Goal: Task Accomplishment & Management: Manage account settings

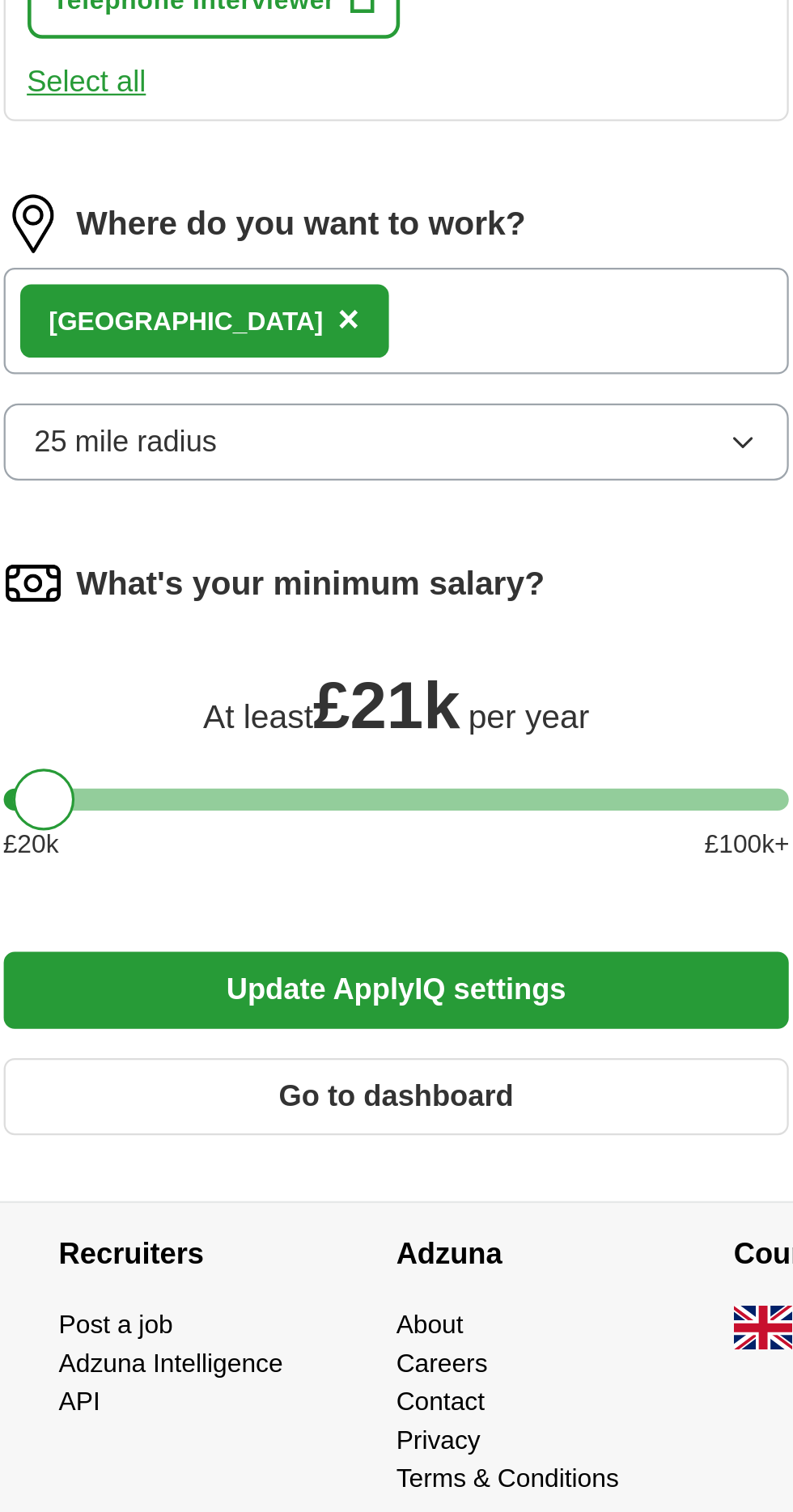
click at [480, 1268] on button "Go to dashboard" at bounding box center [396, 1285] width 347 height 34
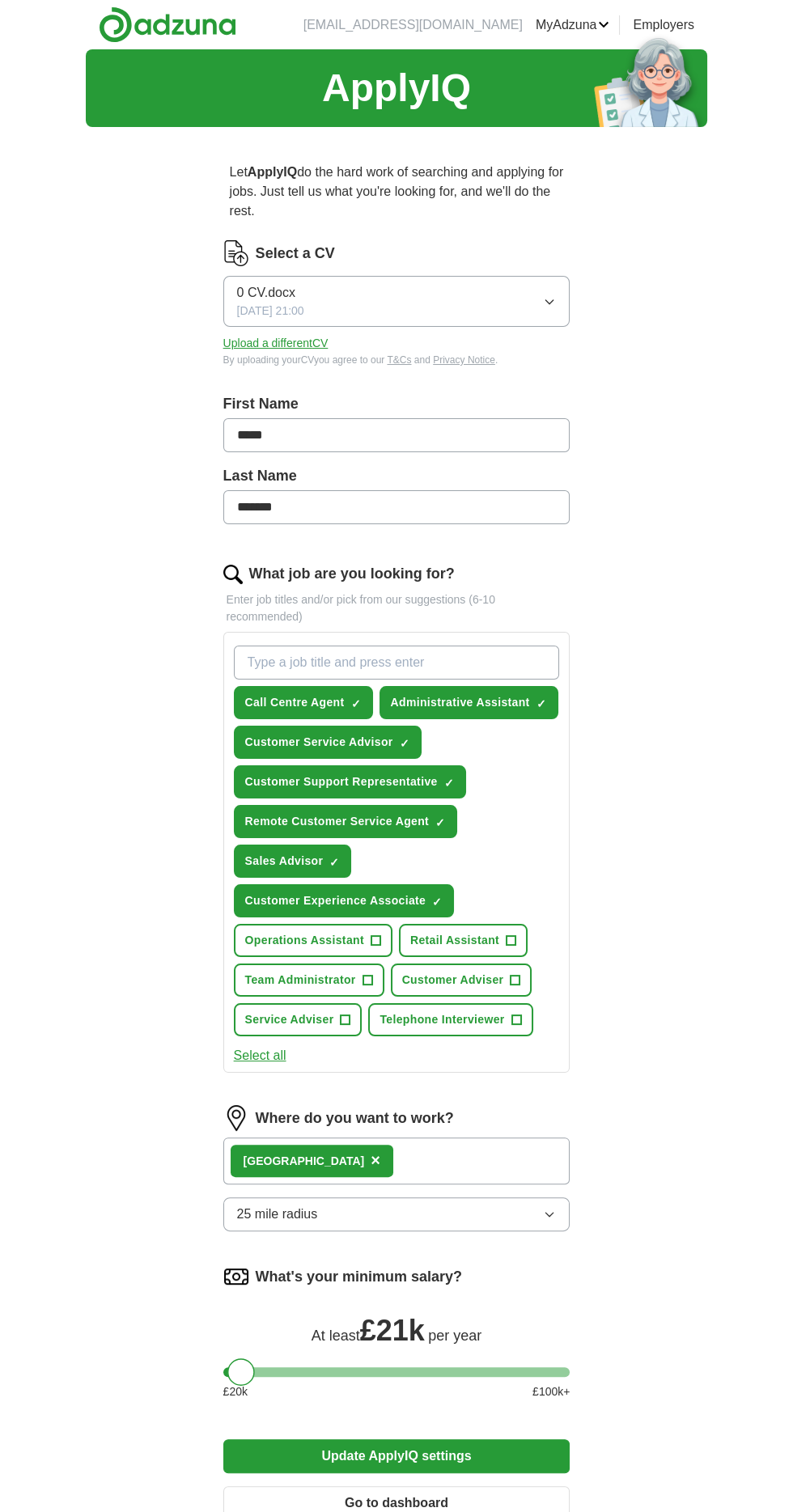
click at [425, 655] on input "What job are you looking for?" at bounding box center [397, 663] width 326 height 34
click at [291, 664] on input "Remote call centre agent" at bounding box center [397, 663] width 326 height 34
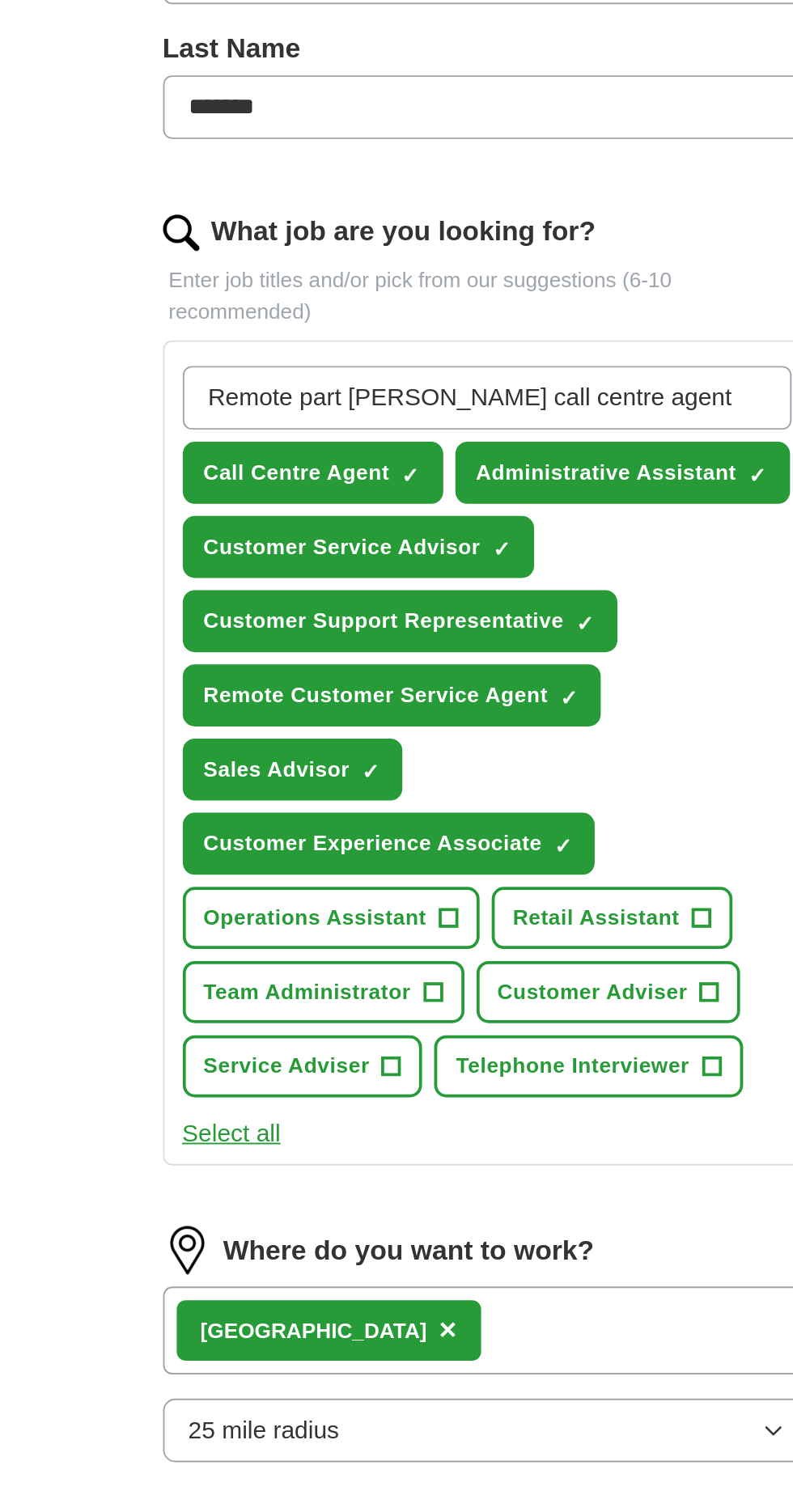
type input "Remote part time call centre agent"
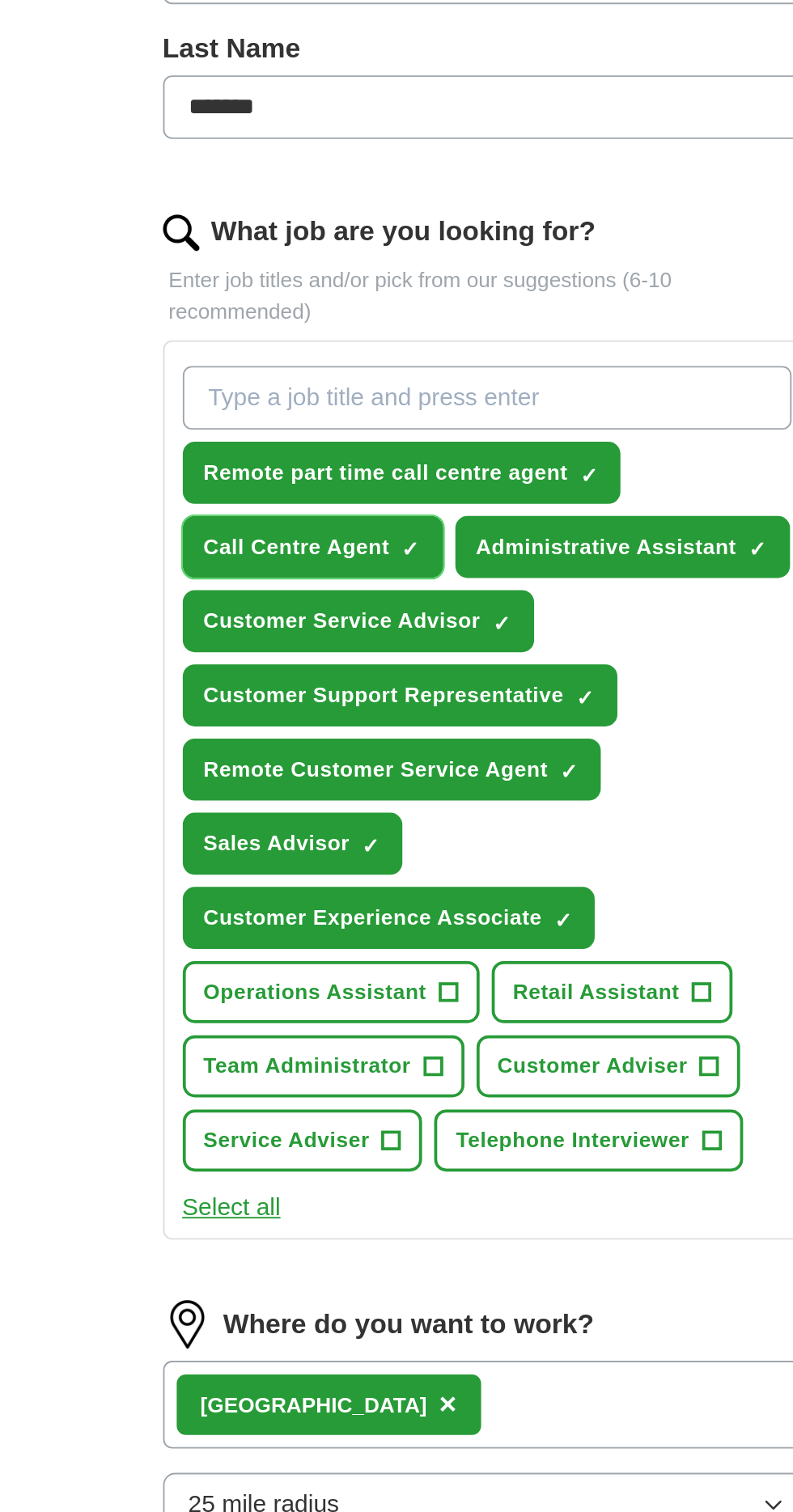
click at [320, 738] on span "Call Centre Agent" at bounding box center [295, 742] width 99 height 17
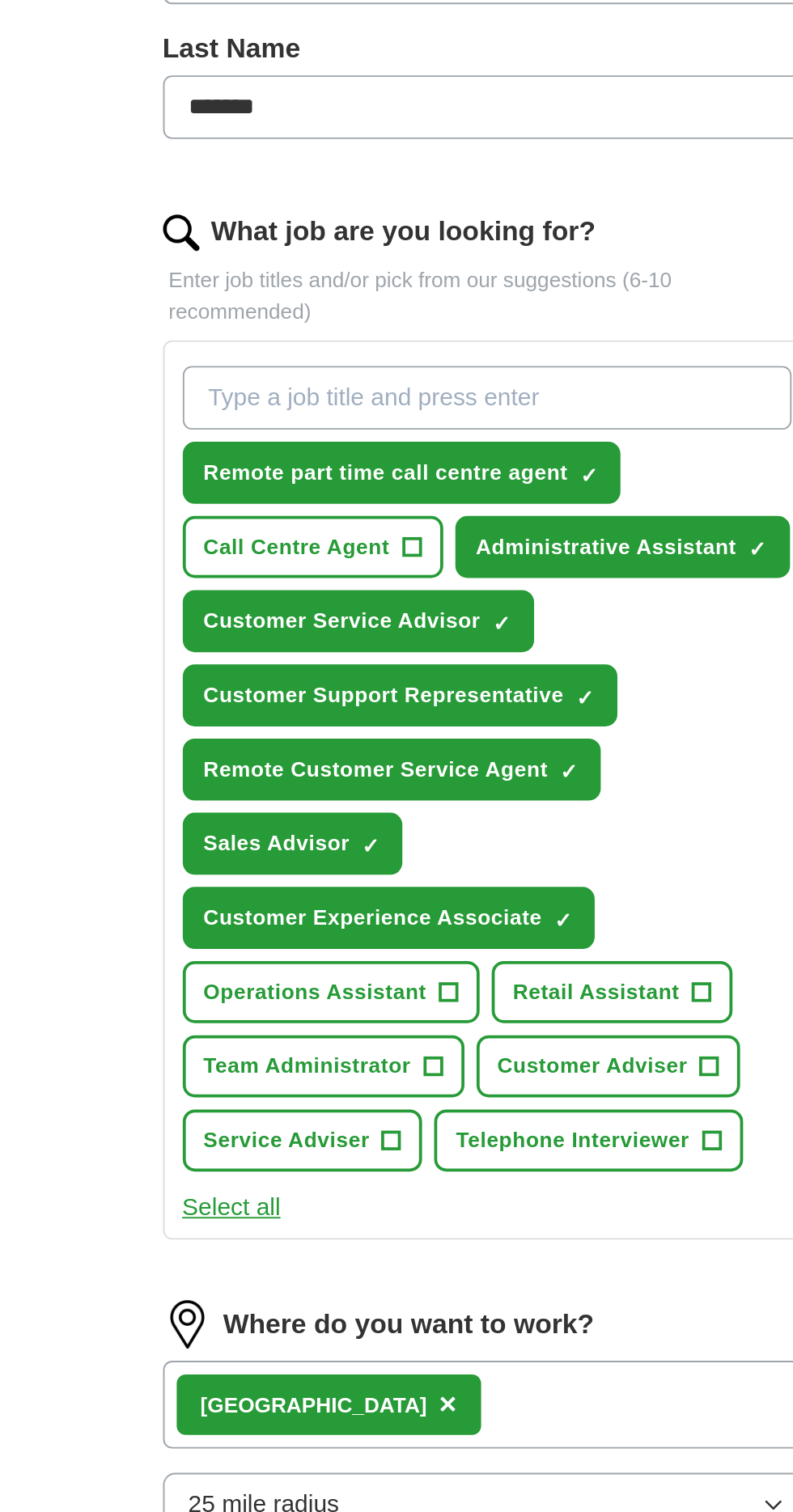
click at [410, 655] on input "What job are you looking for?" at bounding box center [397, 663] width 326 height 34
click at [393, 666] on input "Remote part time" at bounding box center [397, 663] width 326 height 34
type input "Remote part time administrative assistant"
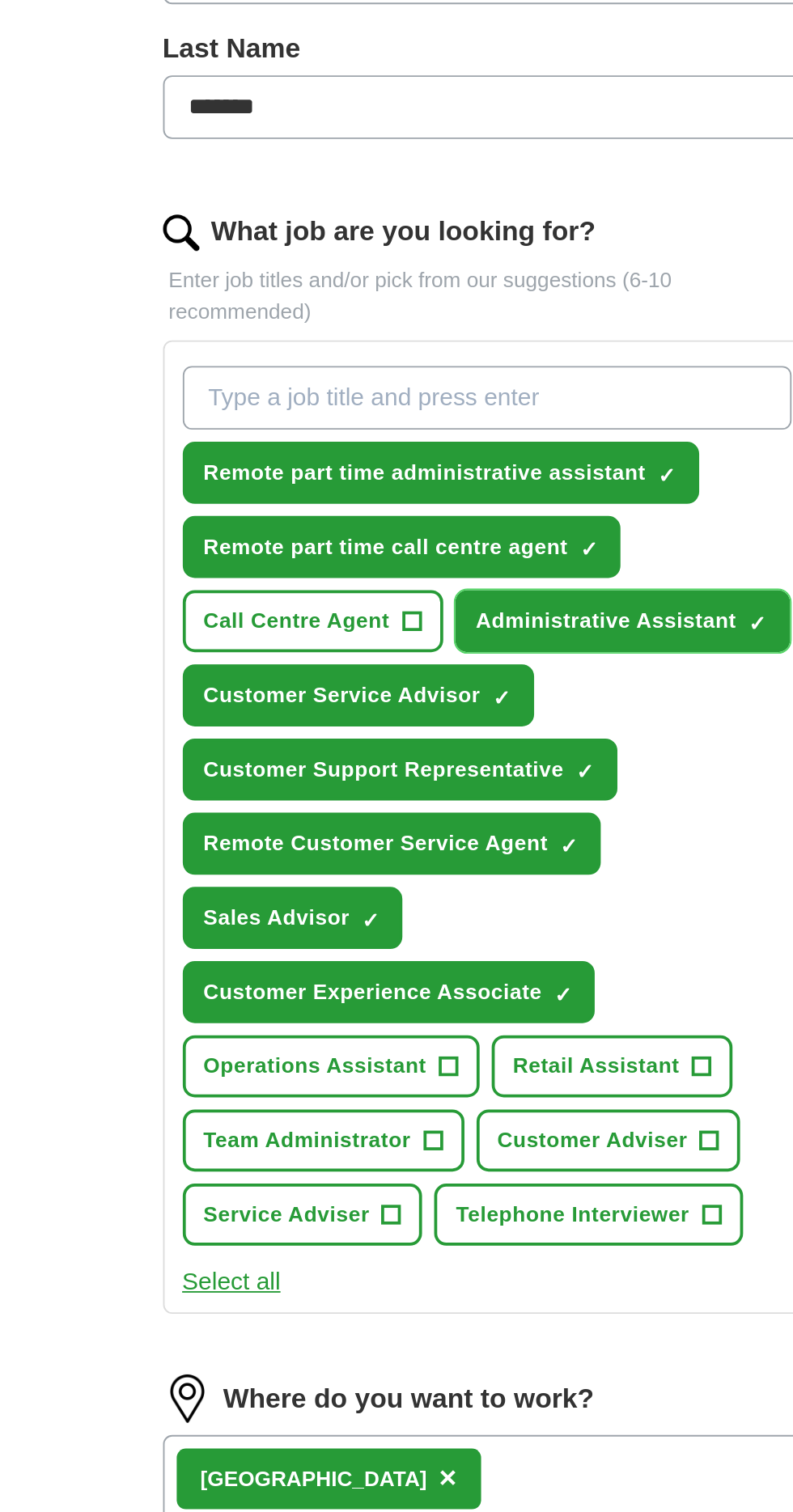
click at [475, 777] on span "Administrative Assistant" at bounding box center [460, 781] width 139 height 17
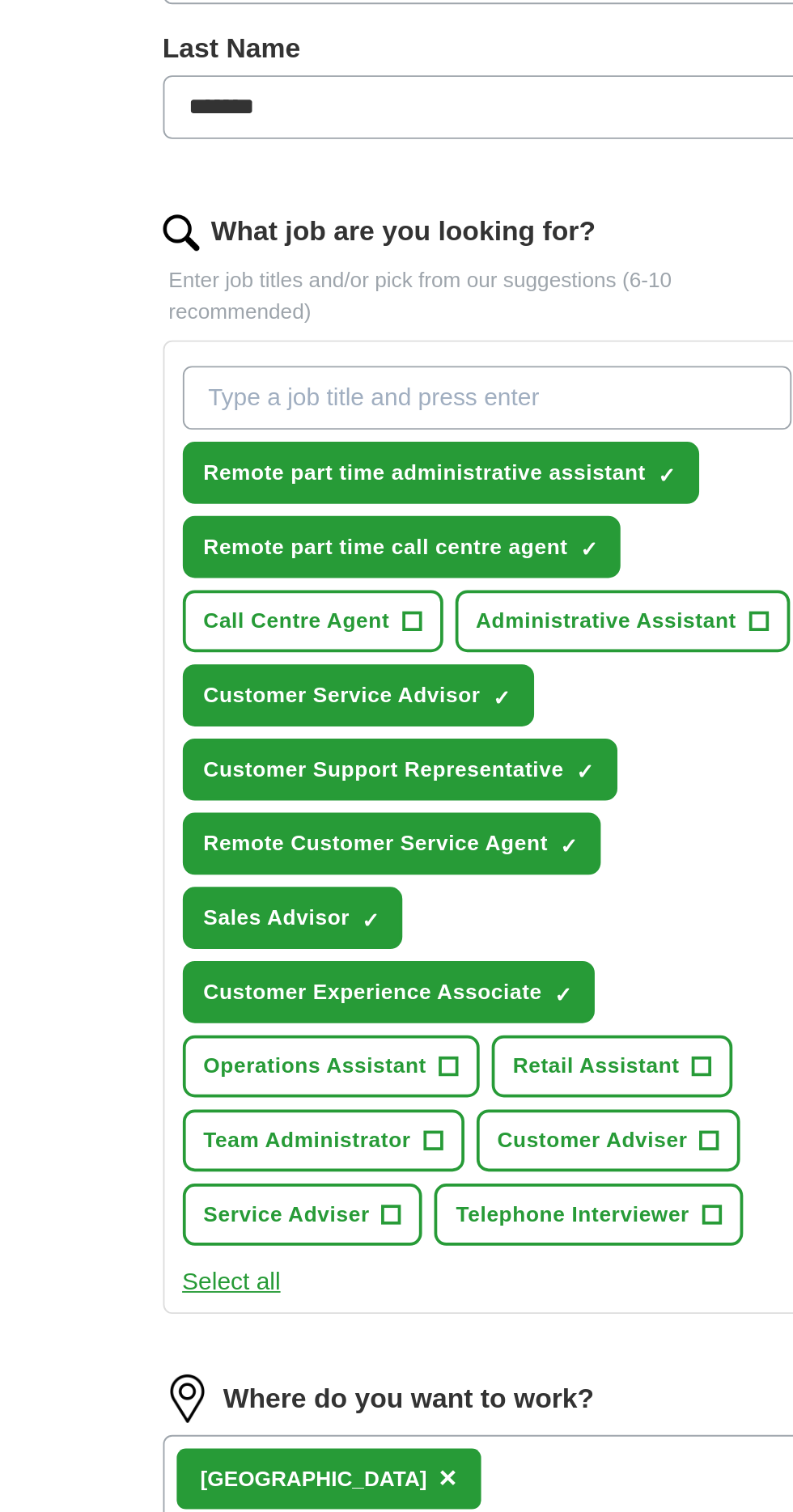
click at [445, 658] on input "What job are you looking for?" at bounding box center [397, 663] width 326 height 34
paste input "Remote part time"
type input "Remote part time customer service advisor"
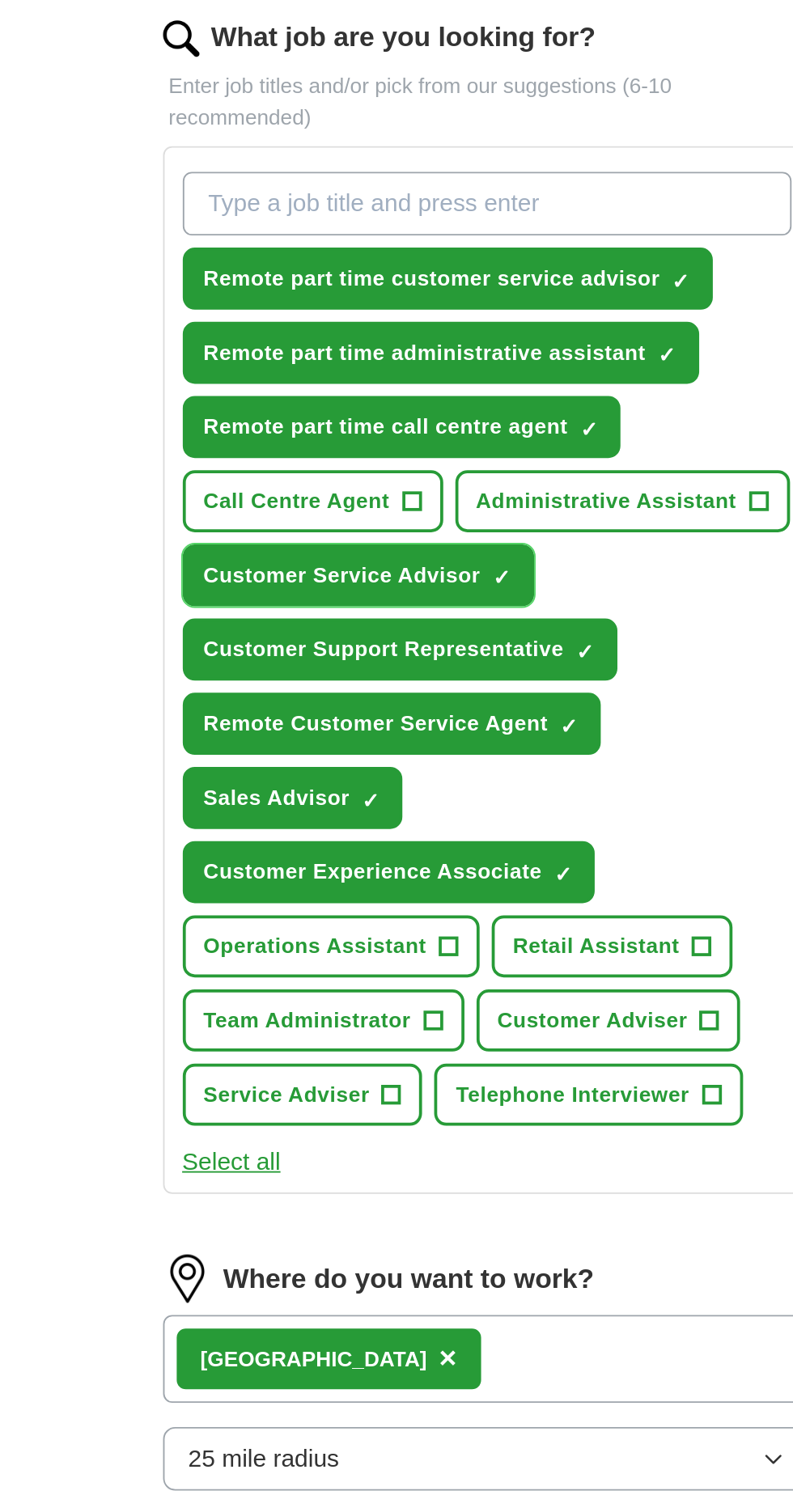
click at [357, 855] on span "Customer Service Advisor" at bounding box center [319, 861] width 148 height 17
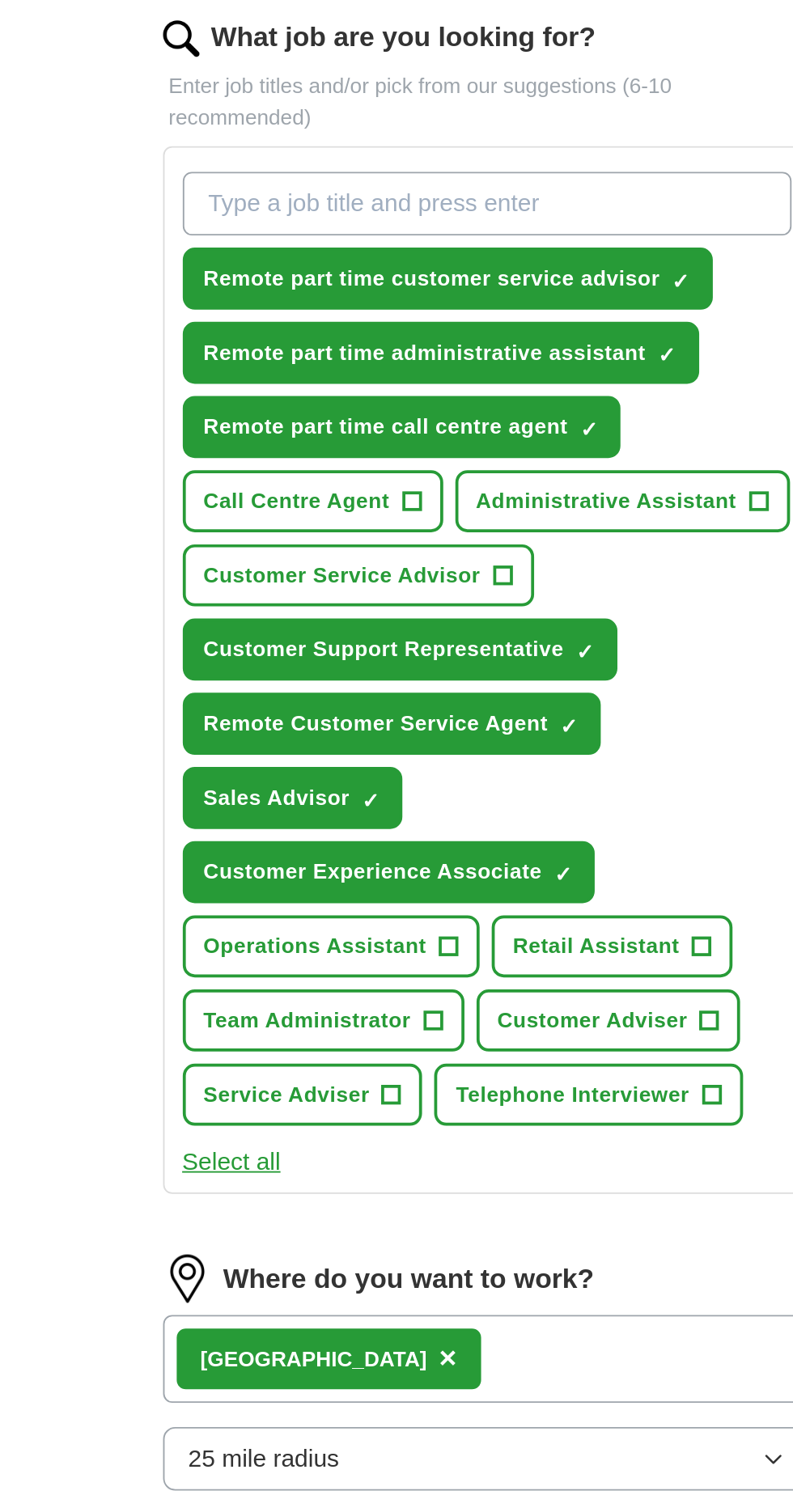
click at [375, 666] on input "What job are you looking for?" at bounding box center [397, 663] width 326 height 34
paste input "Remote part time"
type input "Remote part time customer support representatives"
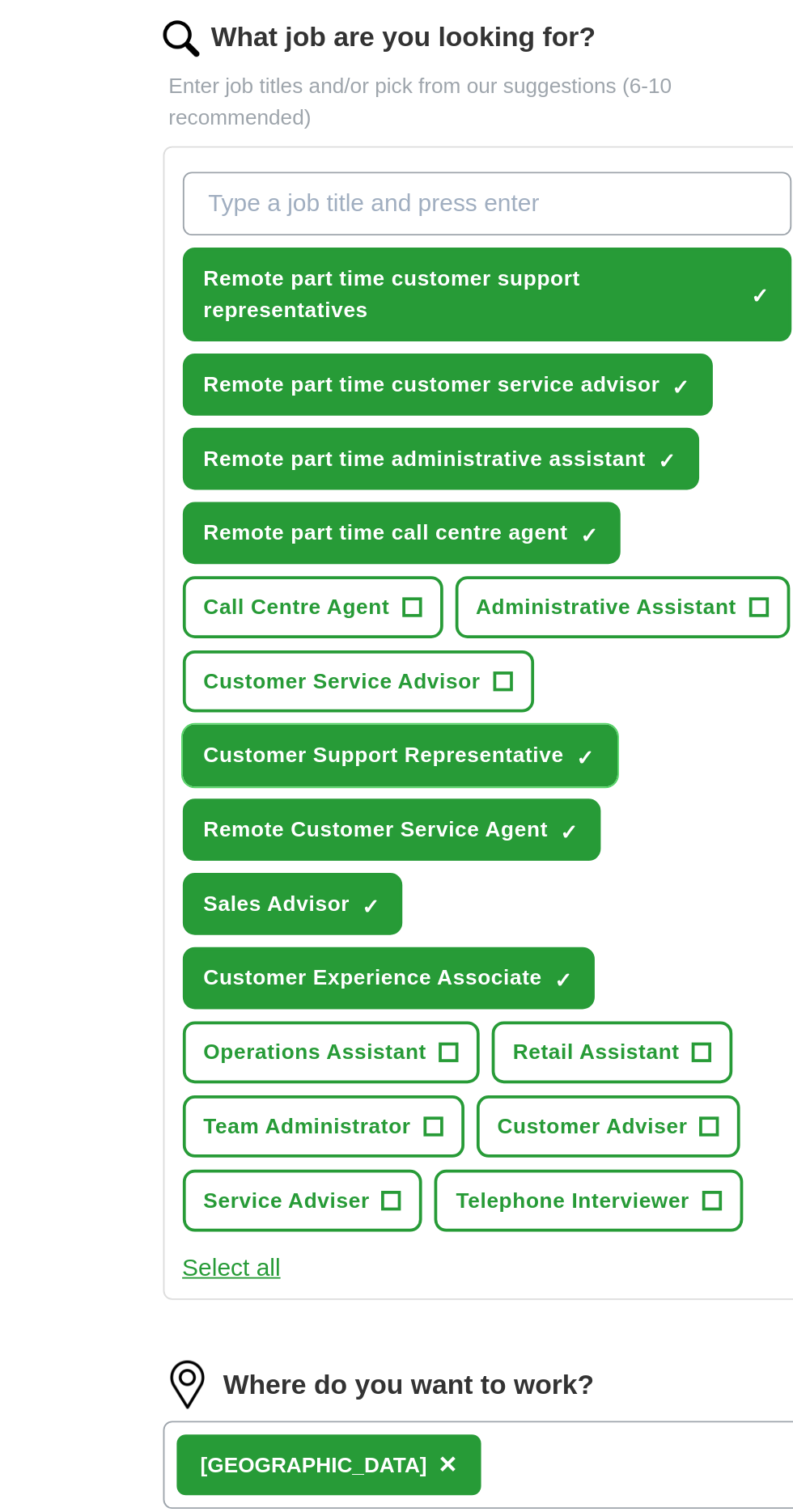
click at [391, 949] on span "Customer Support Representative" at bounding box center [341, 957] width 193 height 17
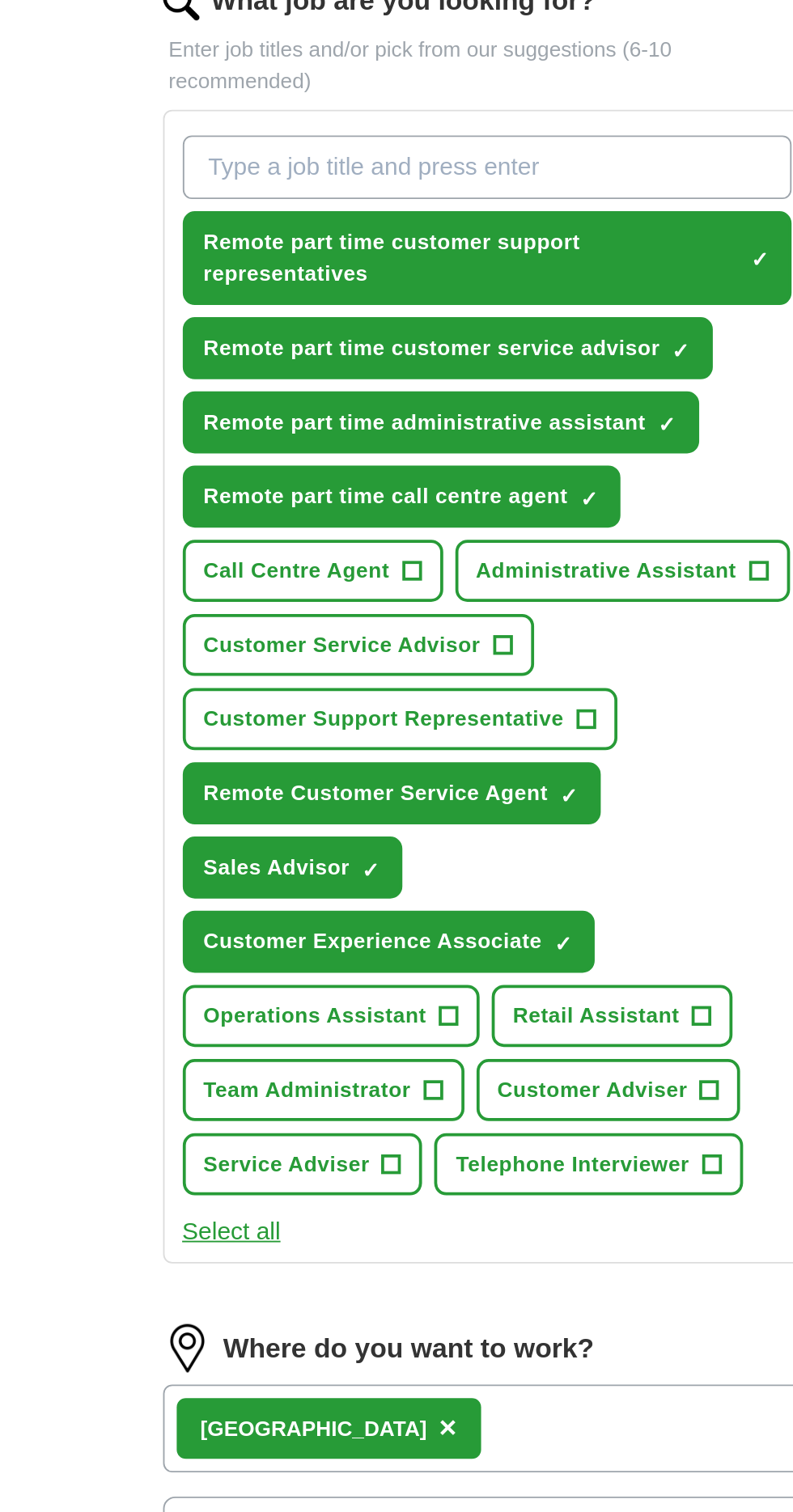
click at [382, 655] on input "What job are you looking for?" at bounding box center [397, 663] width 326 height 34
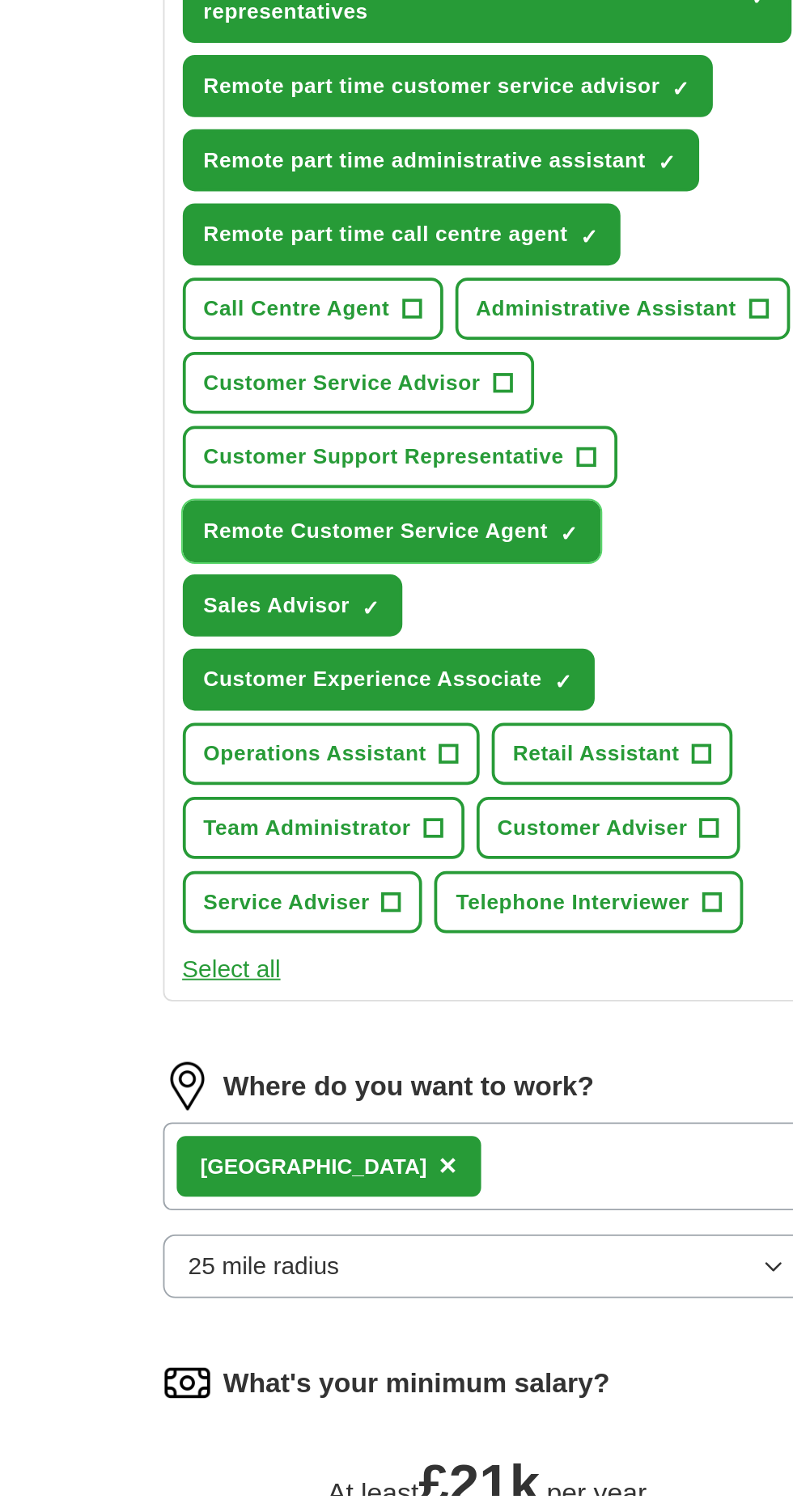
click at [398, 989] on span "Remote Customer Service Agent" at bounding box center [337, 997] width 184 height 17
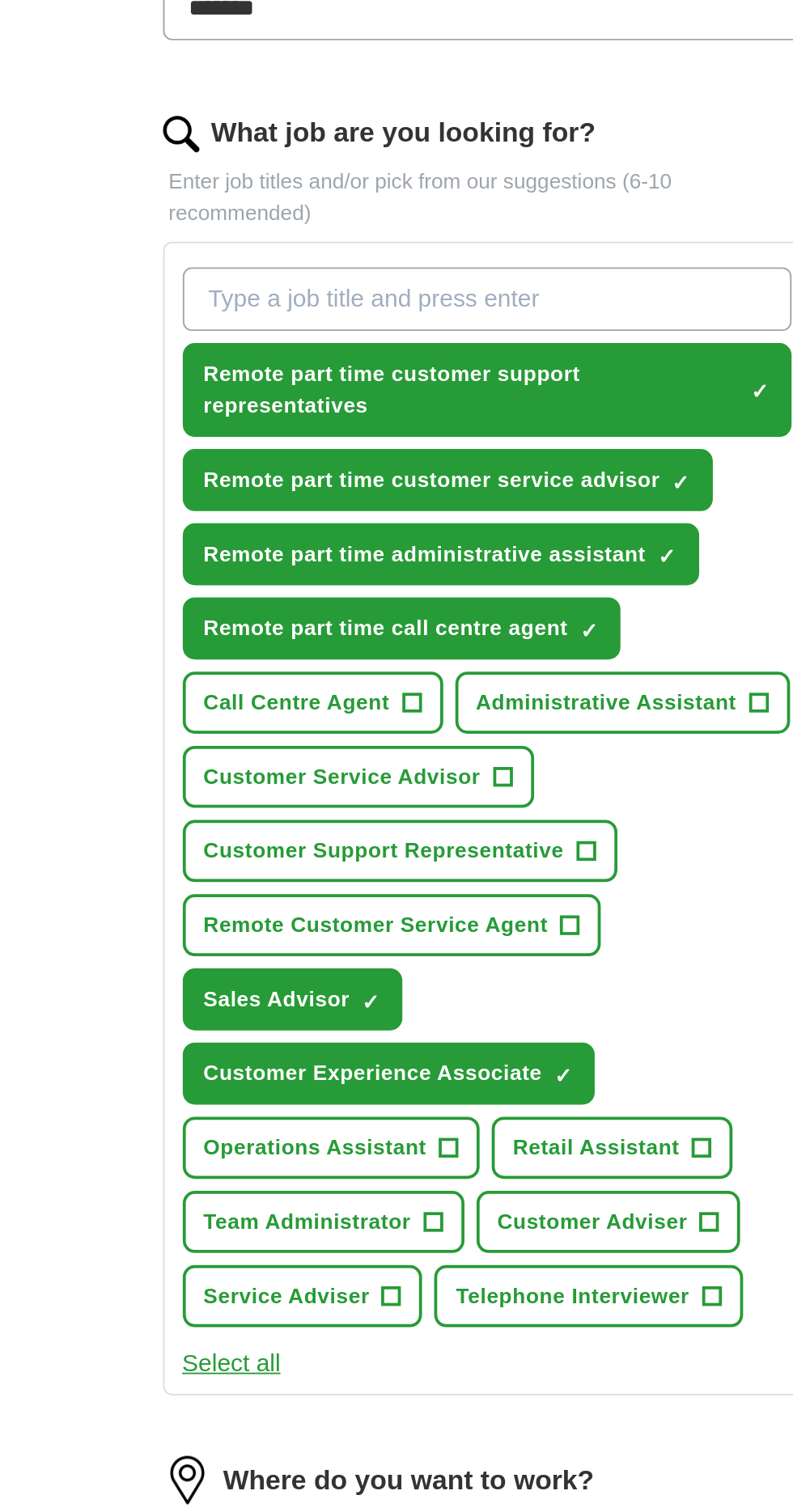
click at [414, 659] on input "What job are you looking for?" at bounding box center [397, 663] width 326 height 34
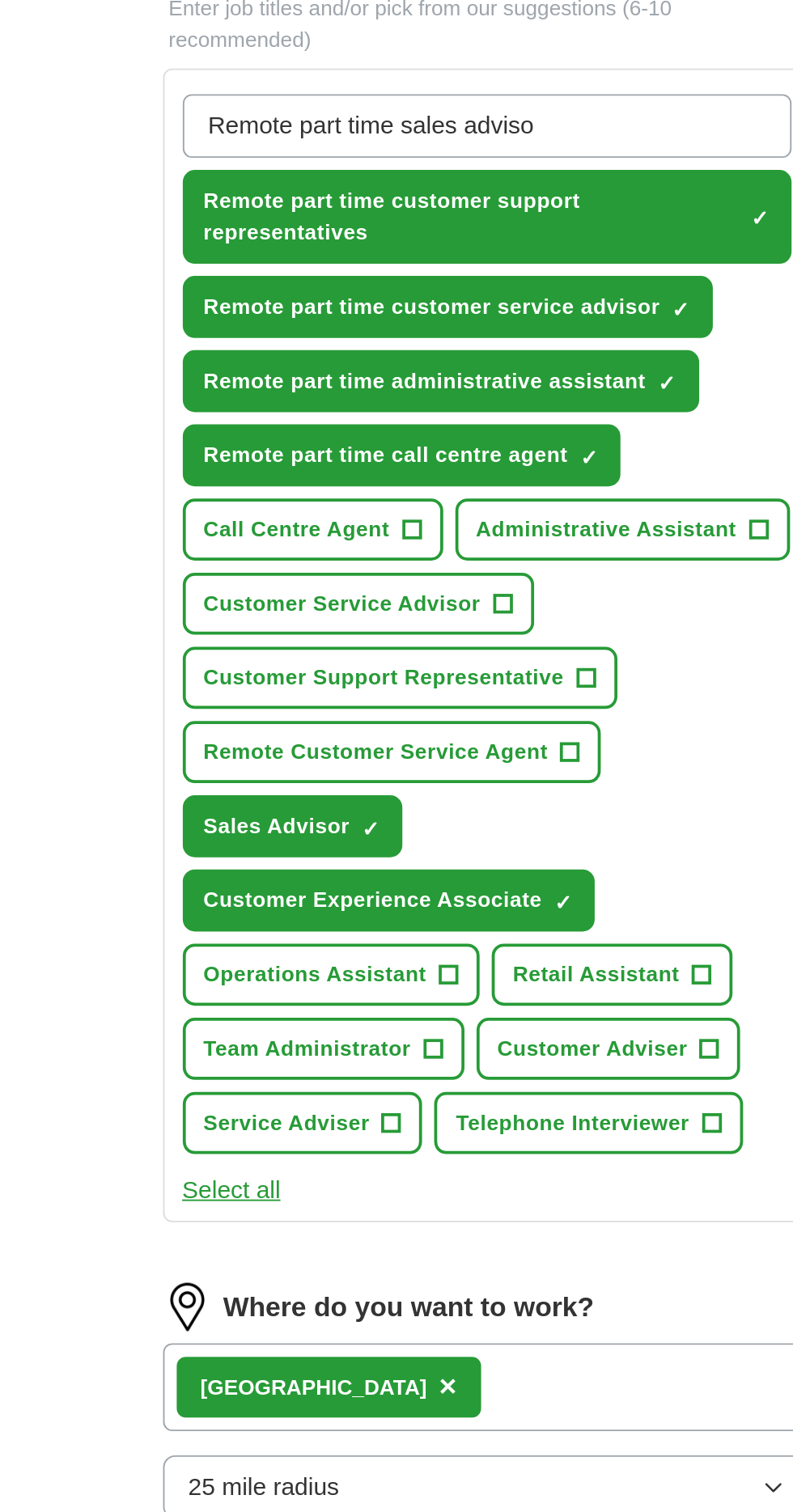
type input "Remote part time sales advisor"
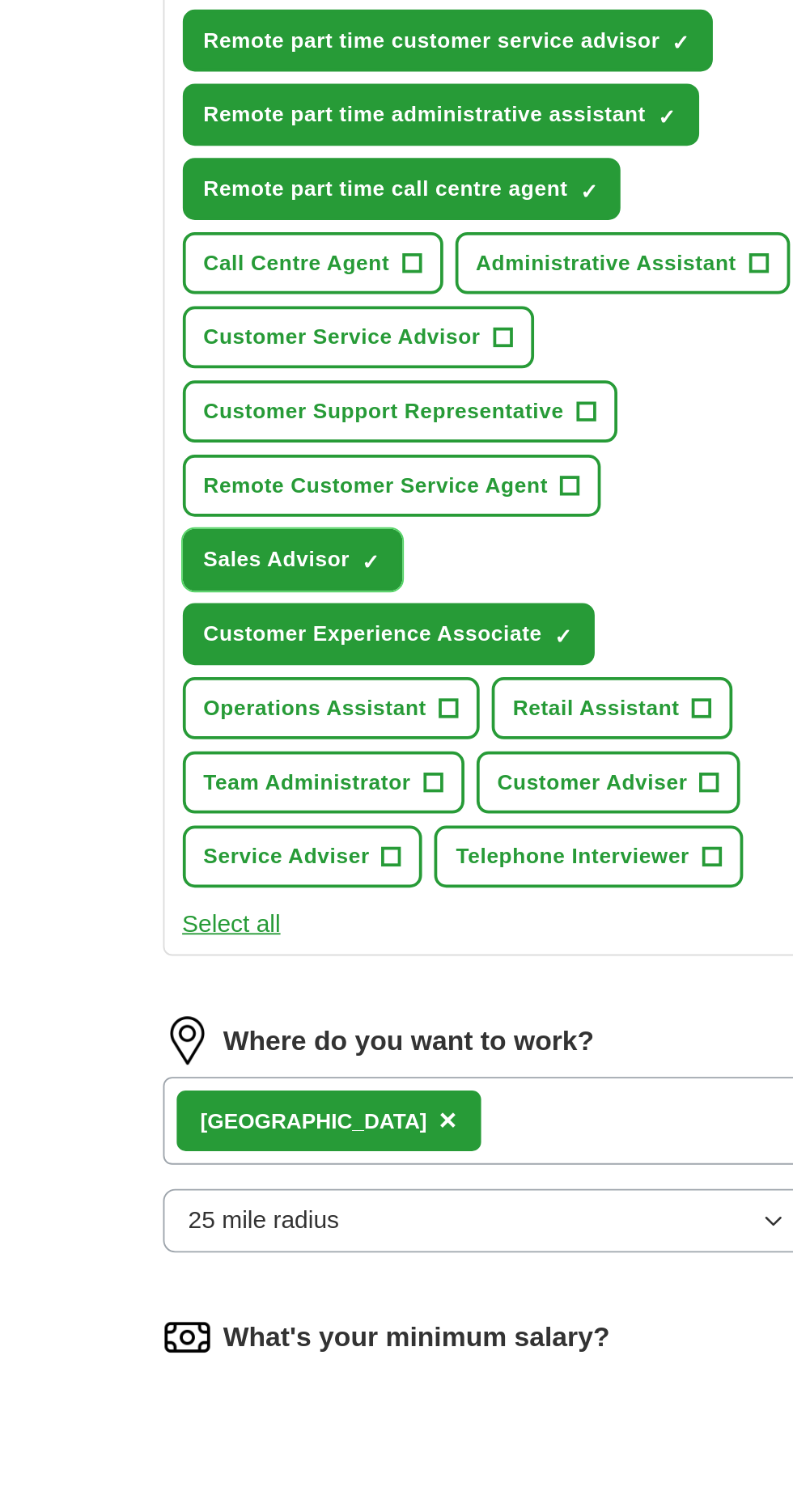
click at [307, 1068] on span "Sales Advisor" at bounding box center [285, 1076] width 79 height 17
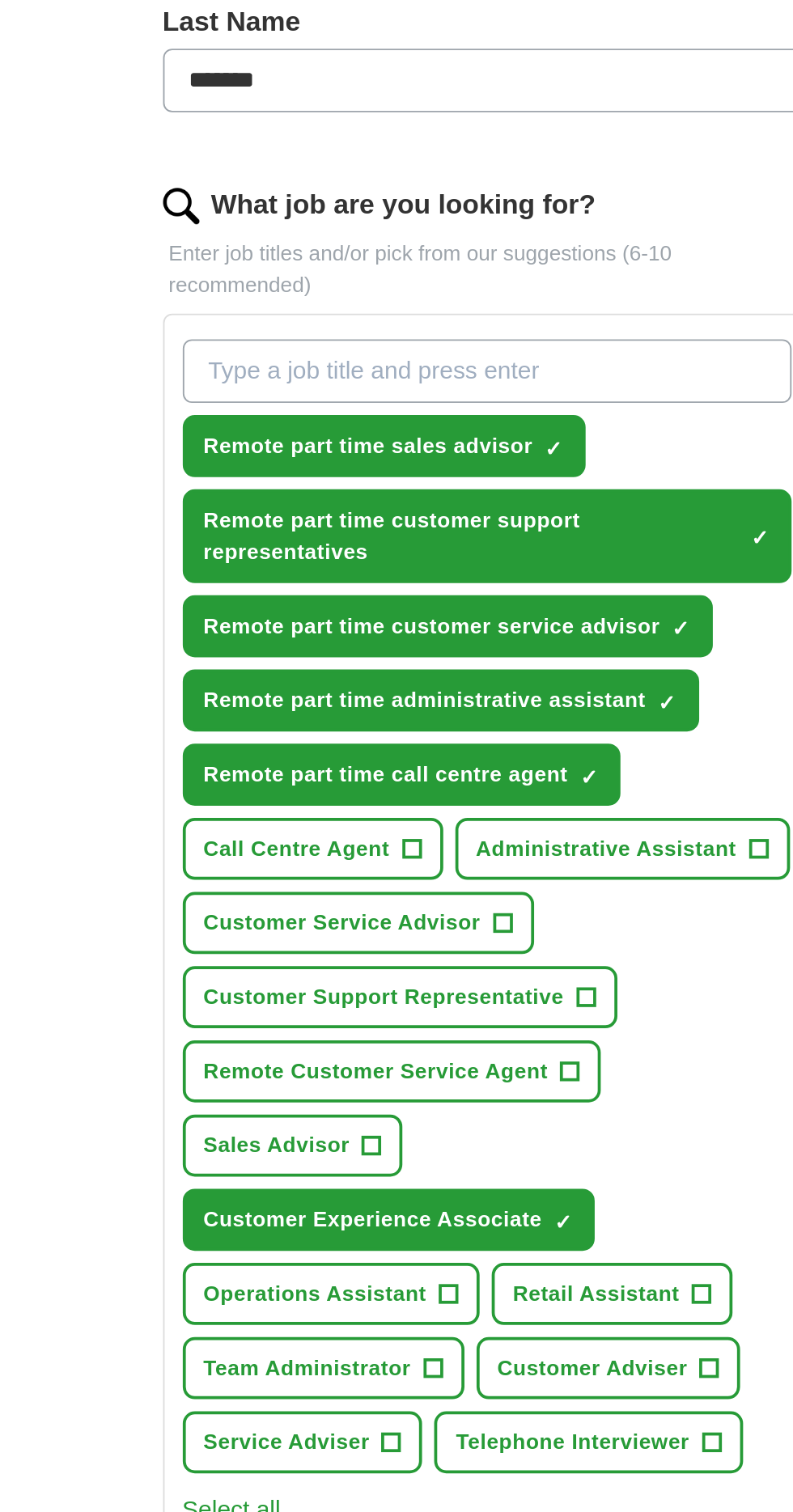
click at [430, 668] on input "What job are you looking for?" at bounding box center [397, 663] width 326 height 34
paste input "Remote part time"
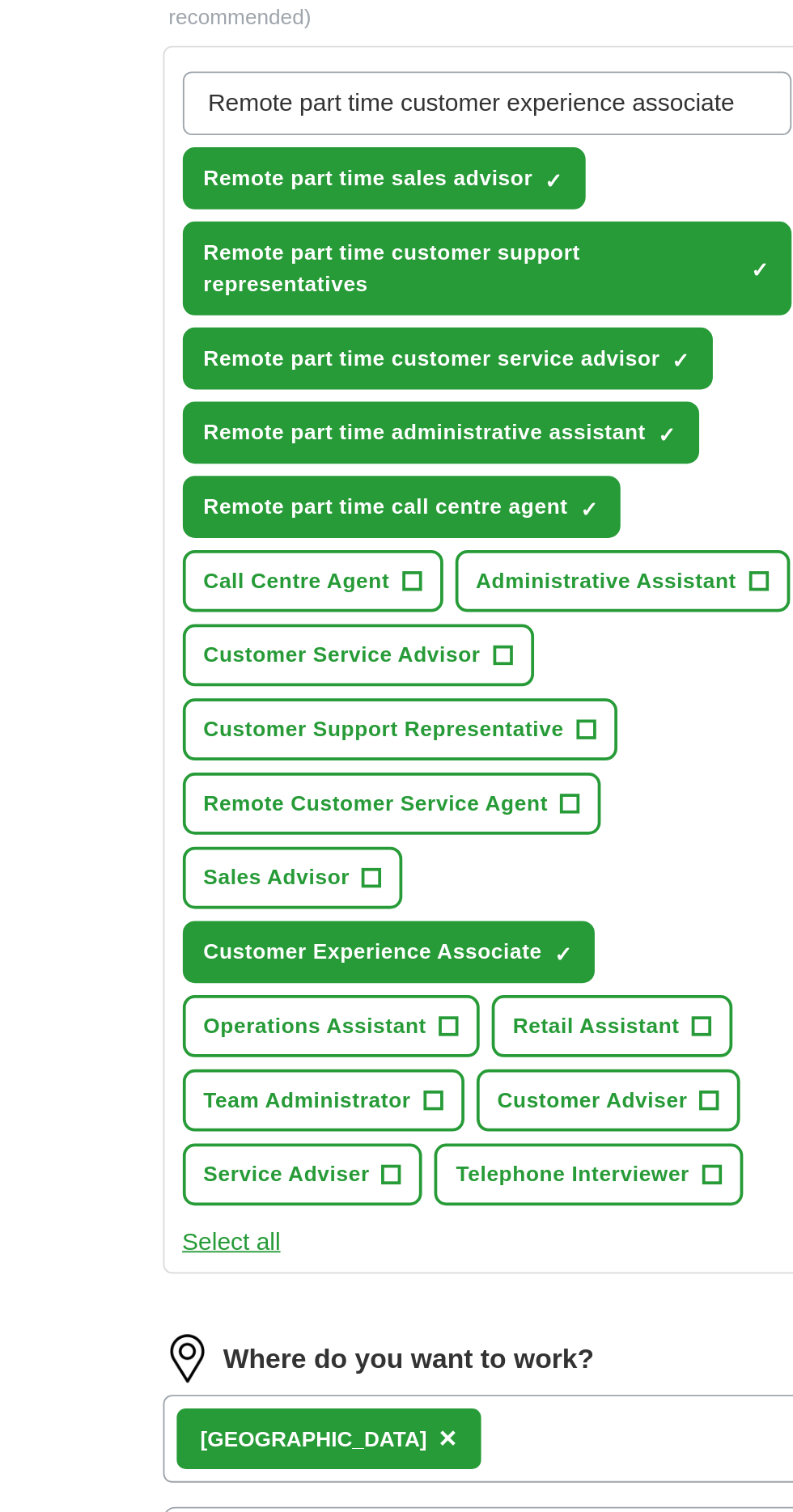
type input "Remote part time customer experience associate"
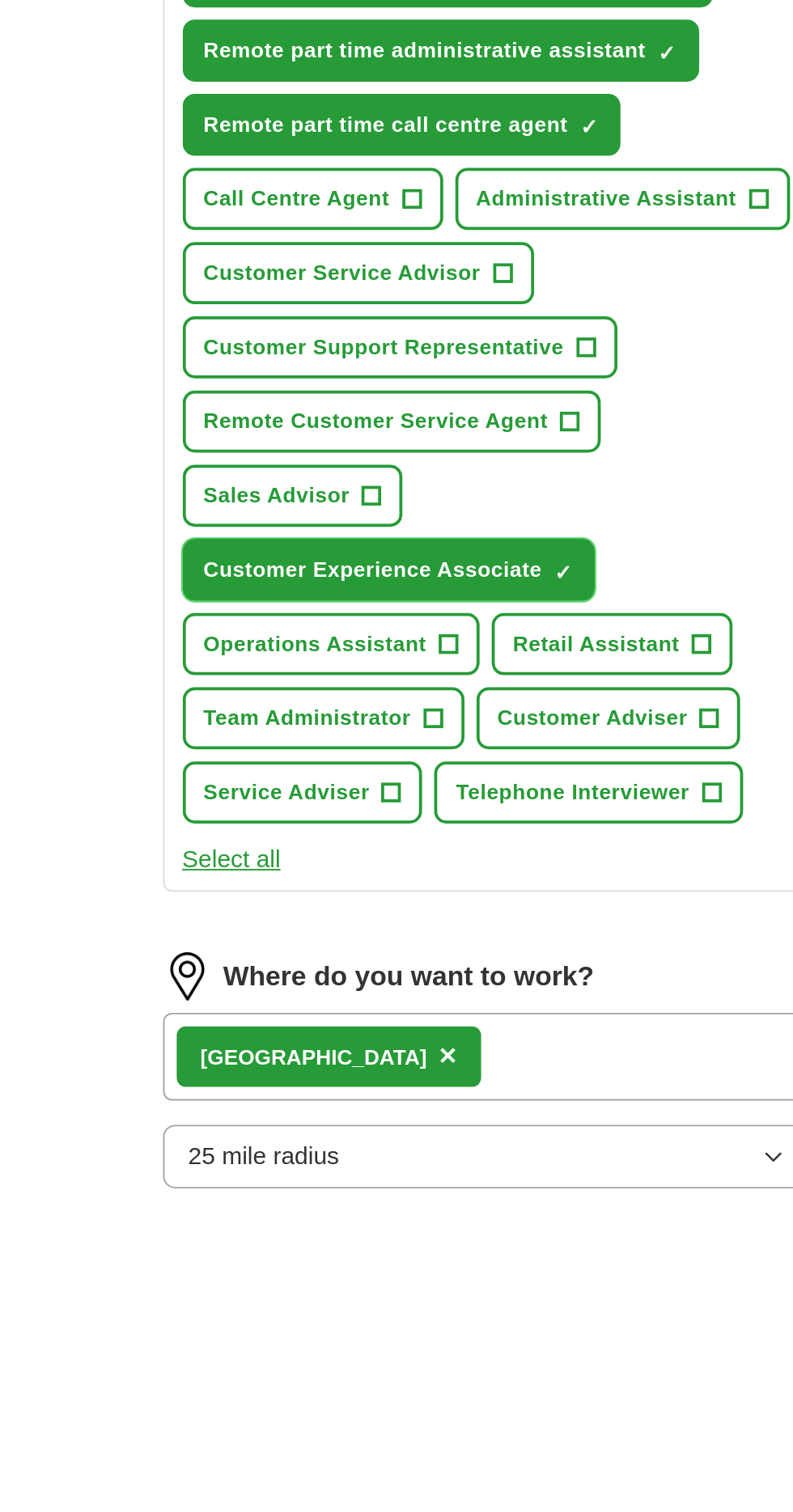
click at [394, 1147] on span "Customer Experience Associate" at bounding box center [336, 1155] width 181 height 17
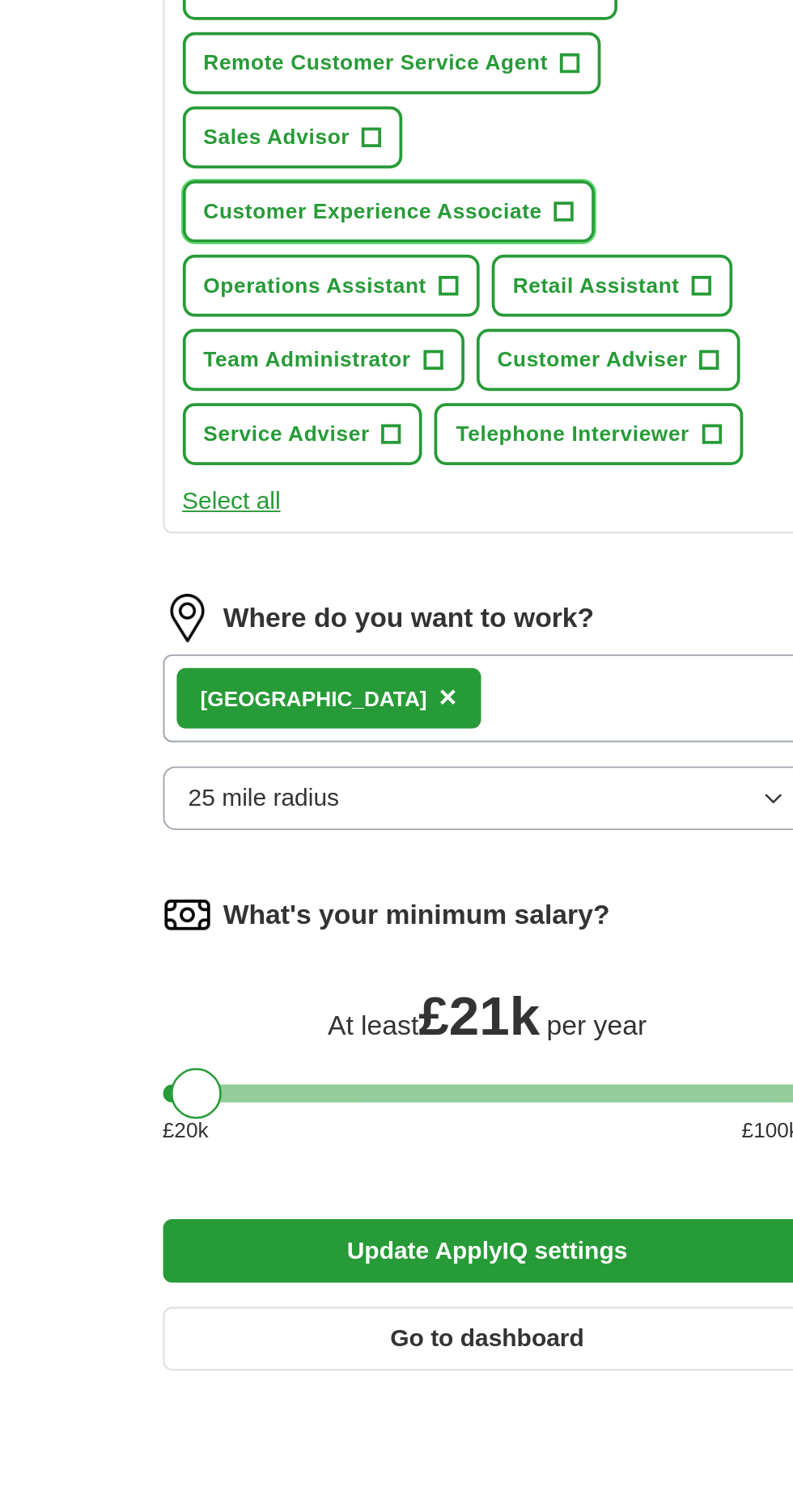
scroll to position [271, 0]
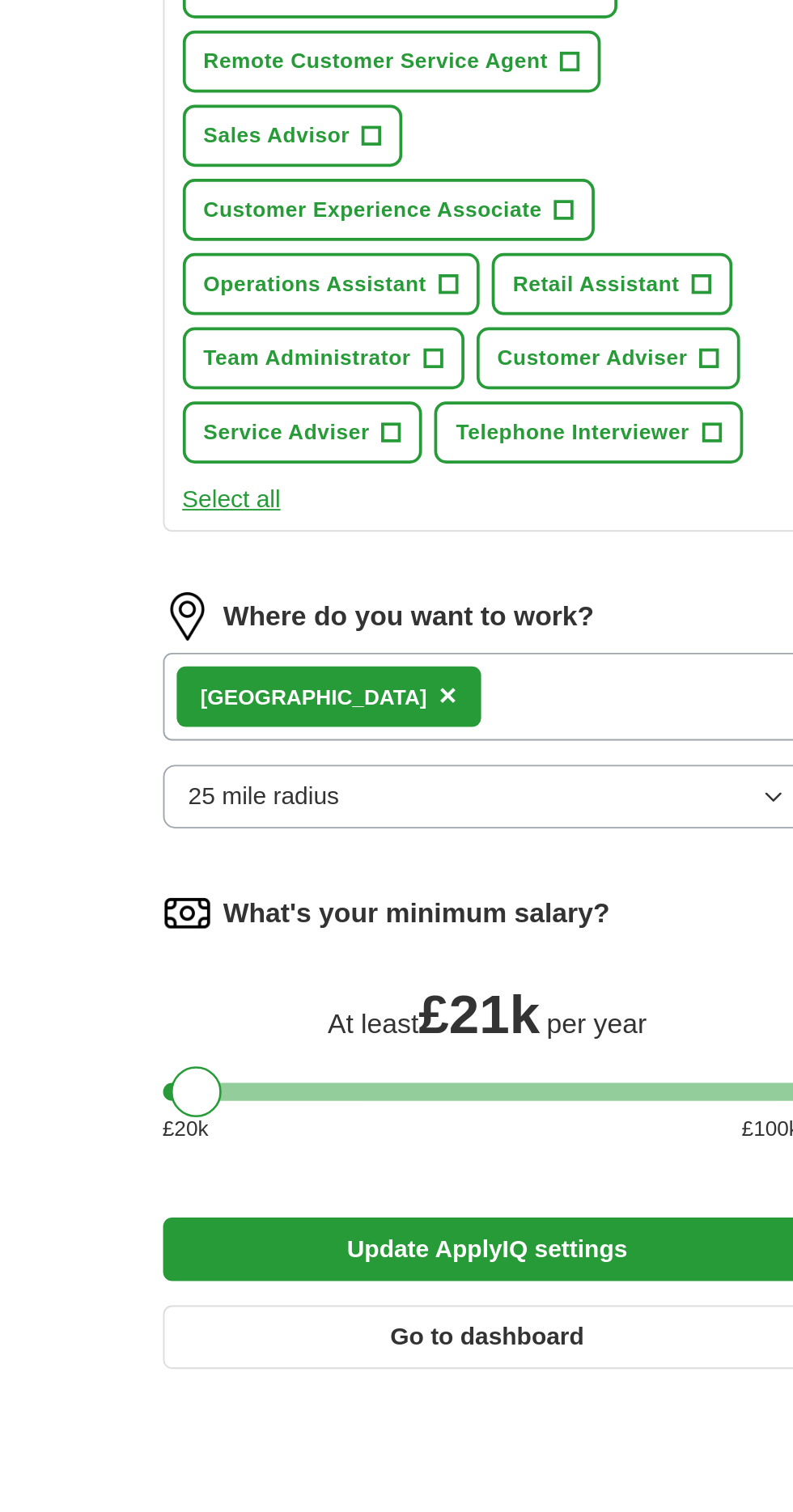
click at [371, 1135] on span "×" at bounding box center [375, 1144] width 10 height 18
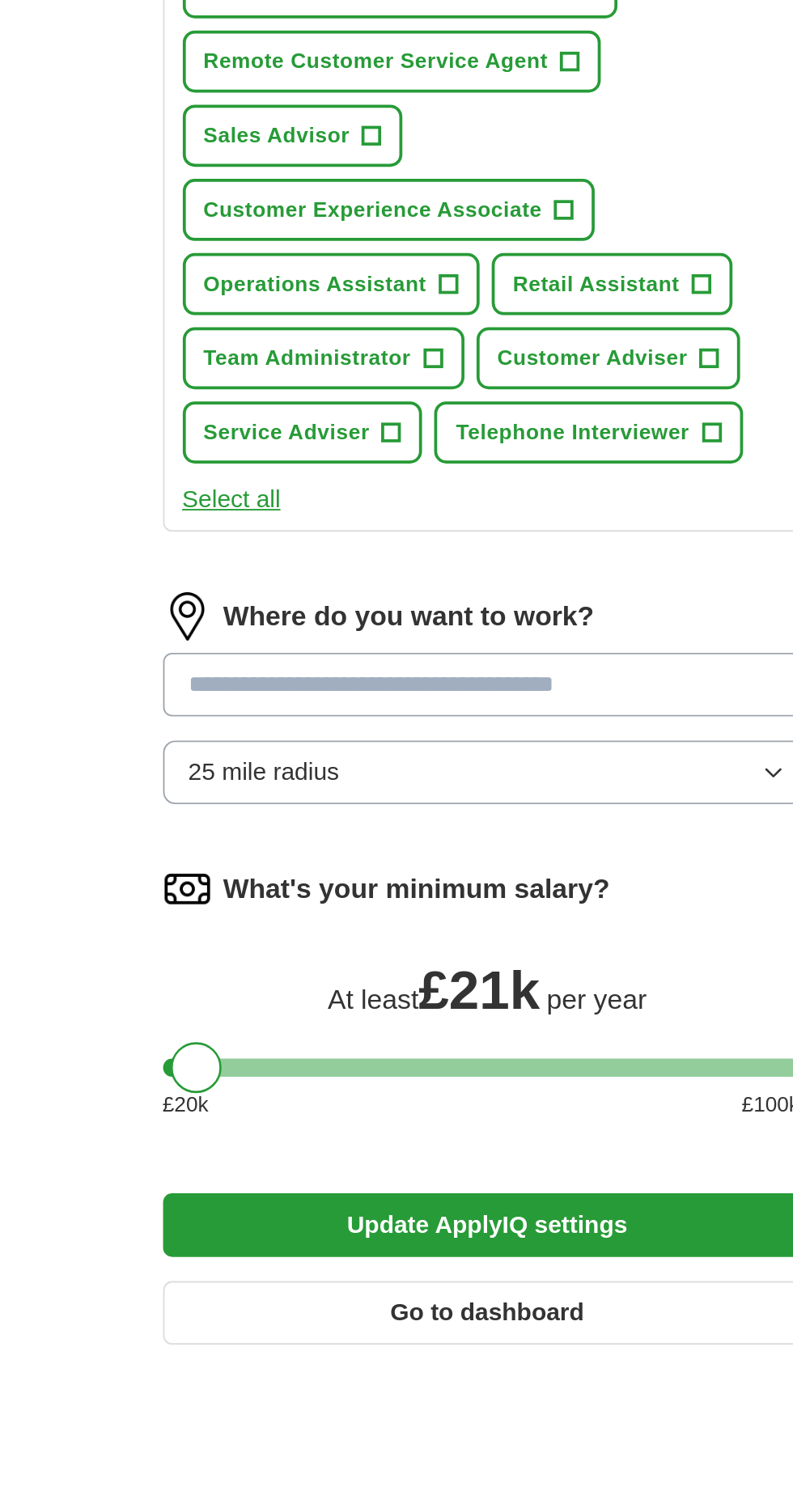
click at [340, 1121] on input at bounding box center [396, 1138] width 347 height 34
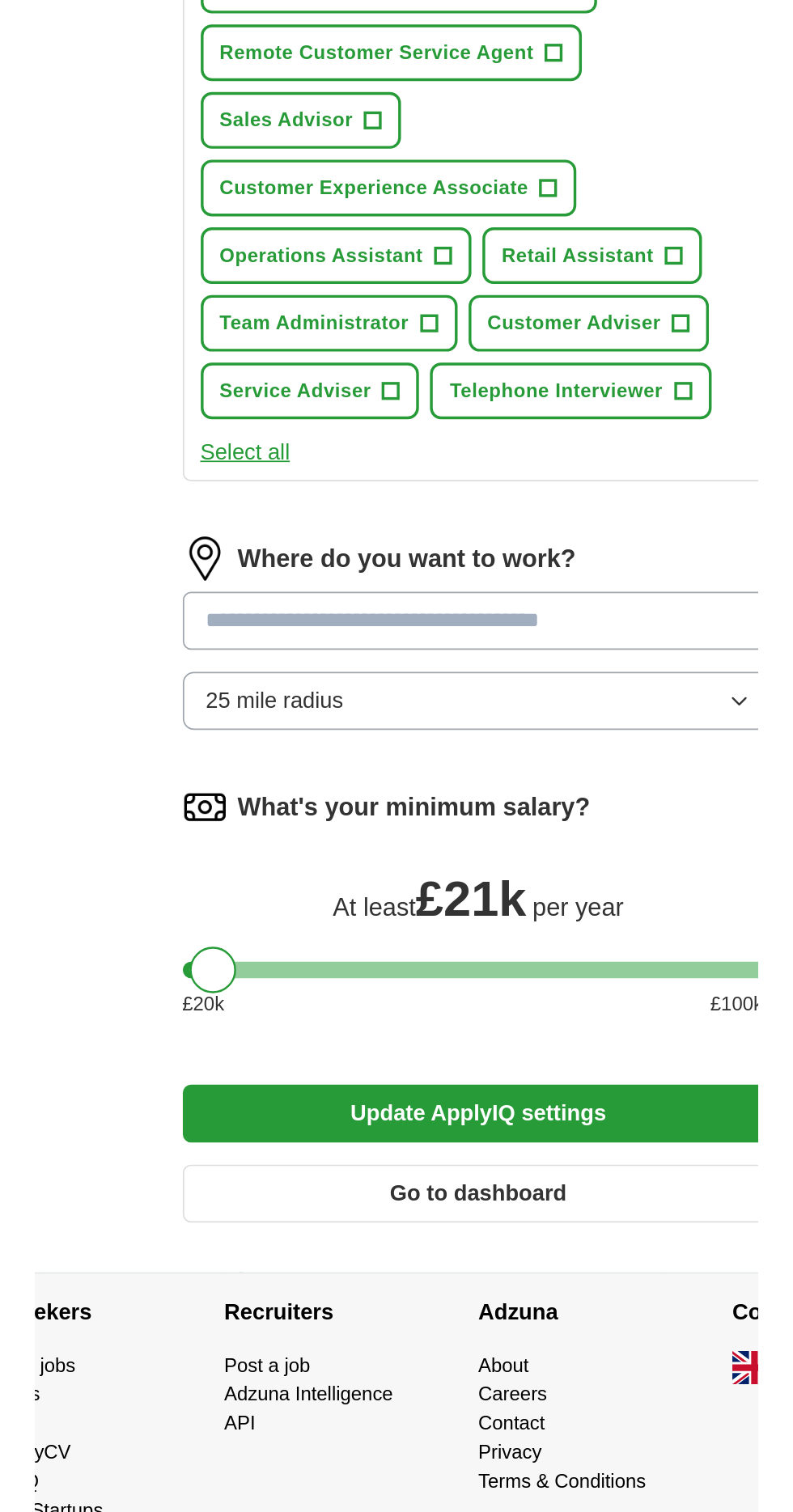
scroll to position [354, 0]
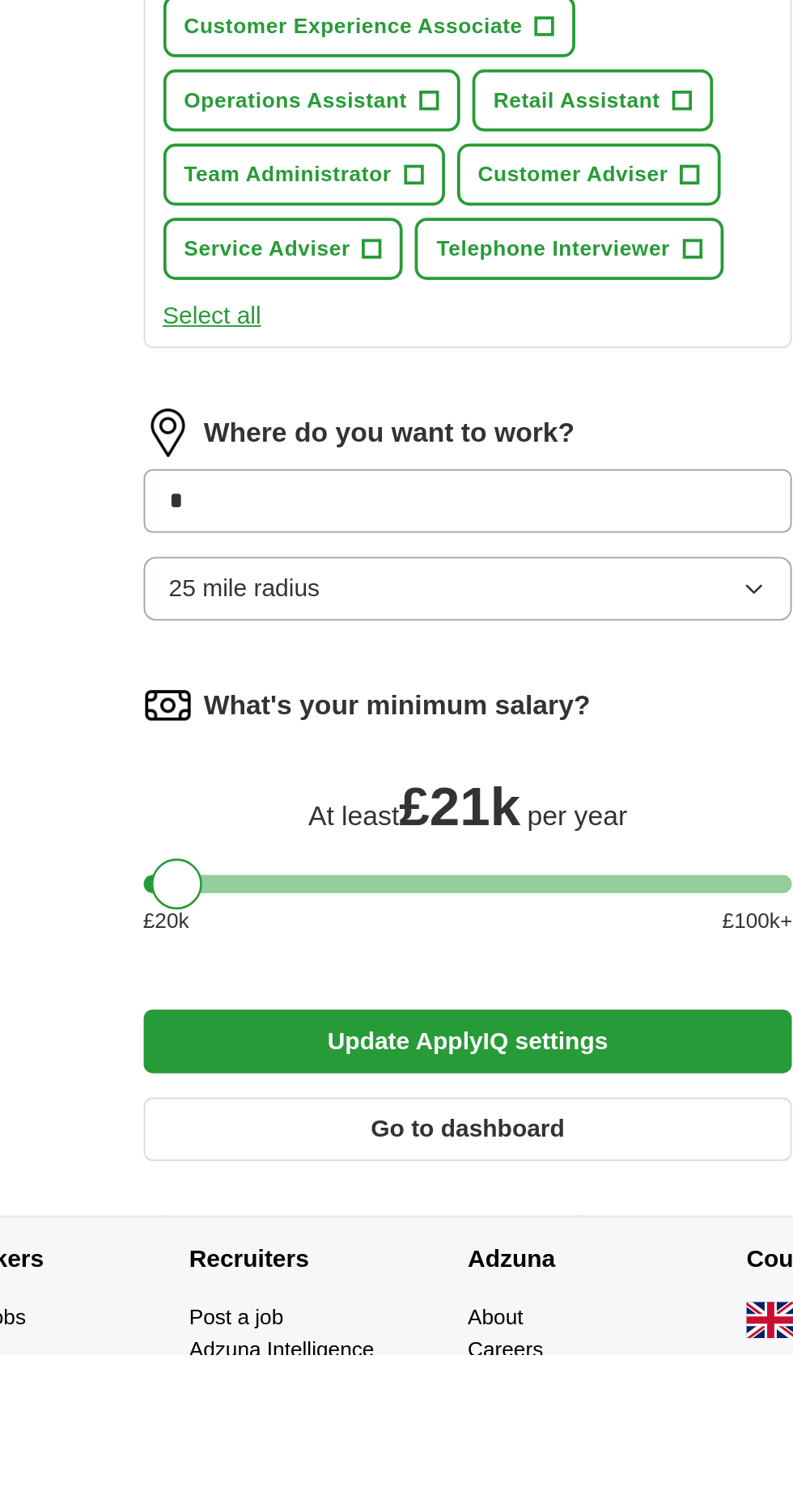
type input "**"
click at [346, 1041] on input "**" at bounding box center [396, 1056] width 347 height 34
click at [390, 1080] on li "UK" at bounding box center [397, 1096] width 346 height 32
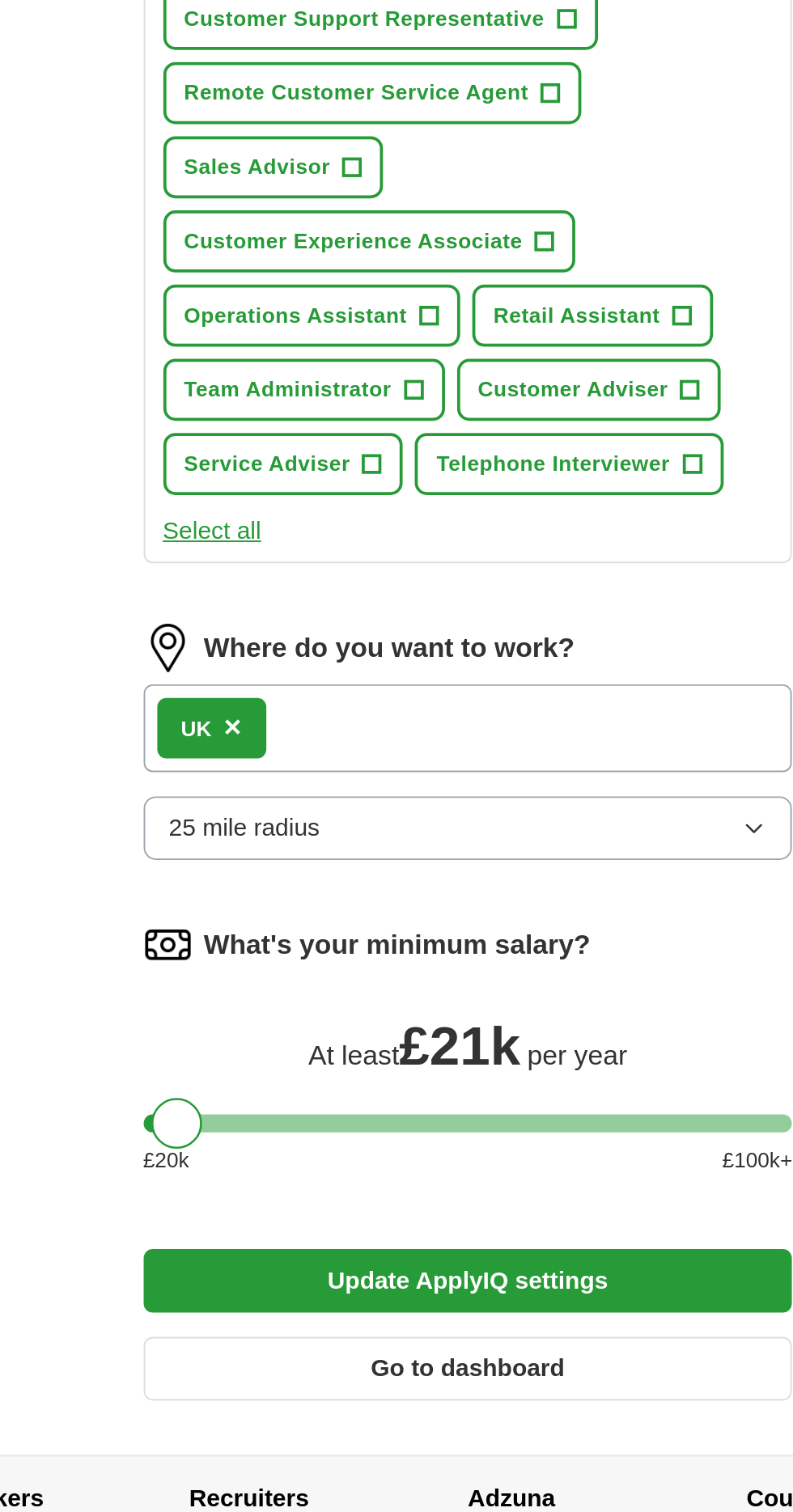
click at [447, 1098] on button "25 mile radius" at bounding box center [396, 1115] width 347 height 34
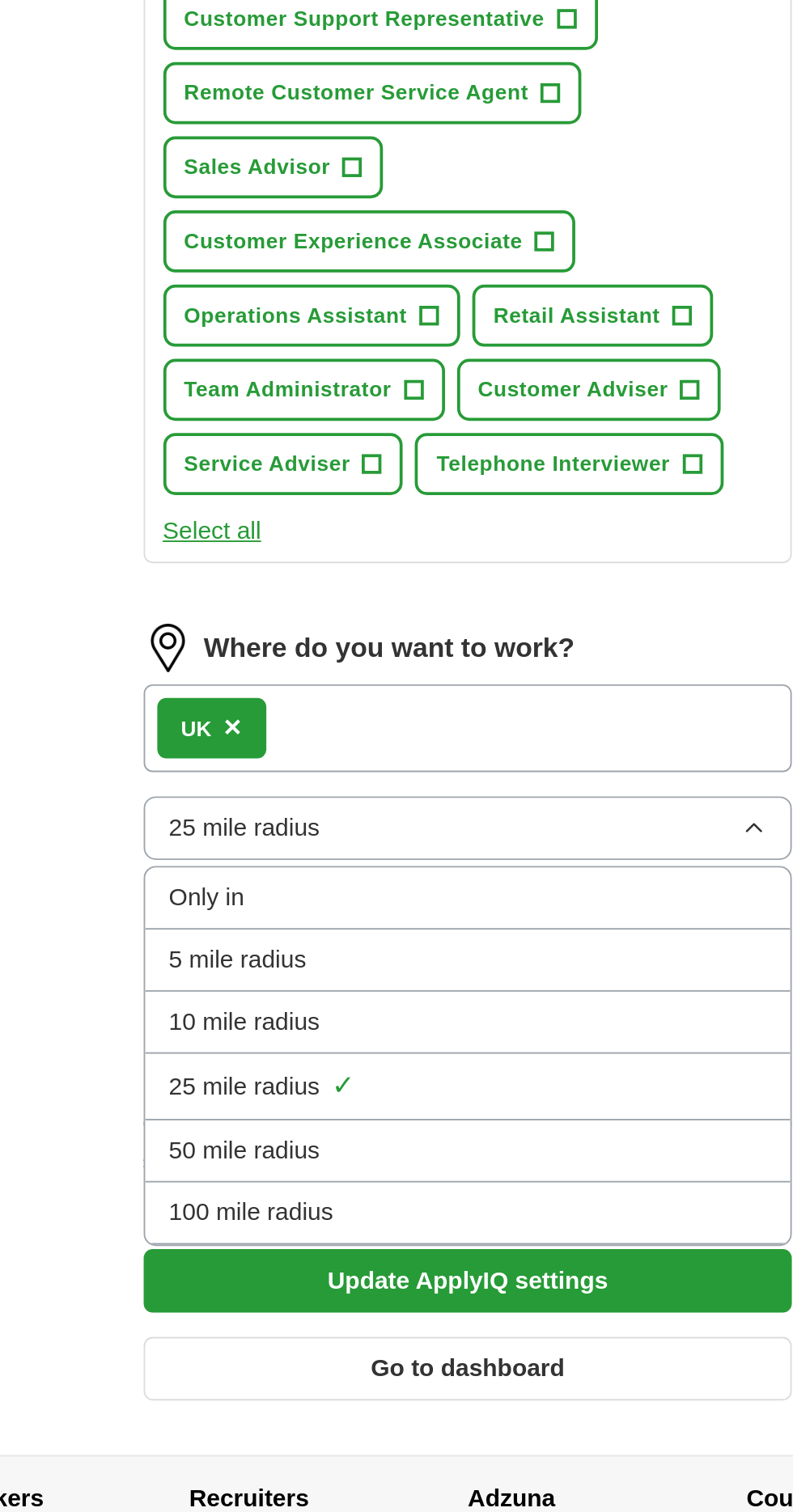
click at [408, 1143] on div "Only in" at bounding box center [397, 1153] width 320 height 20
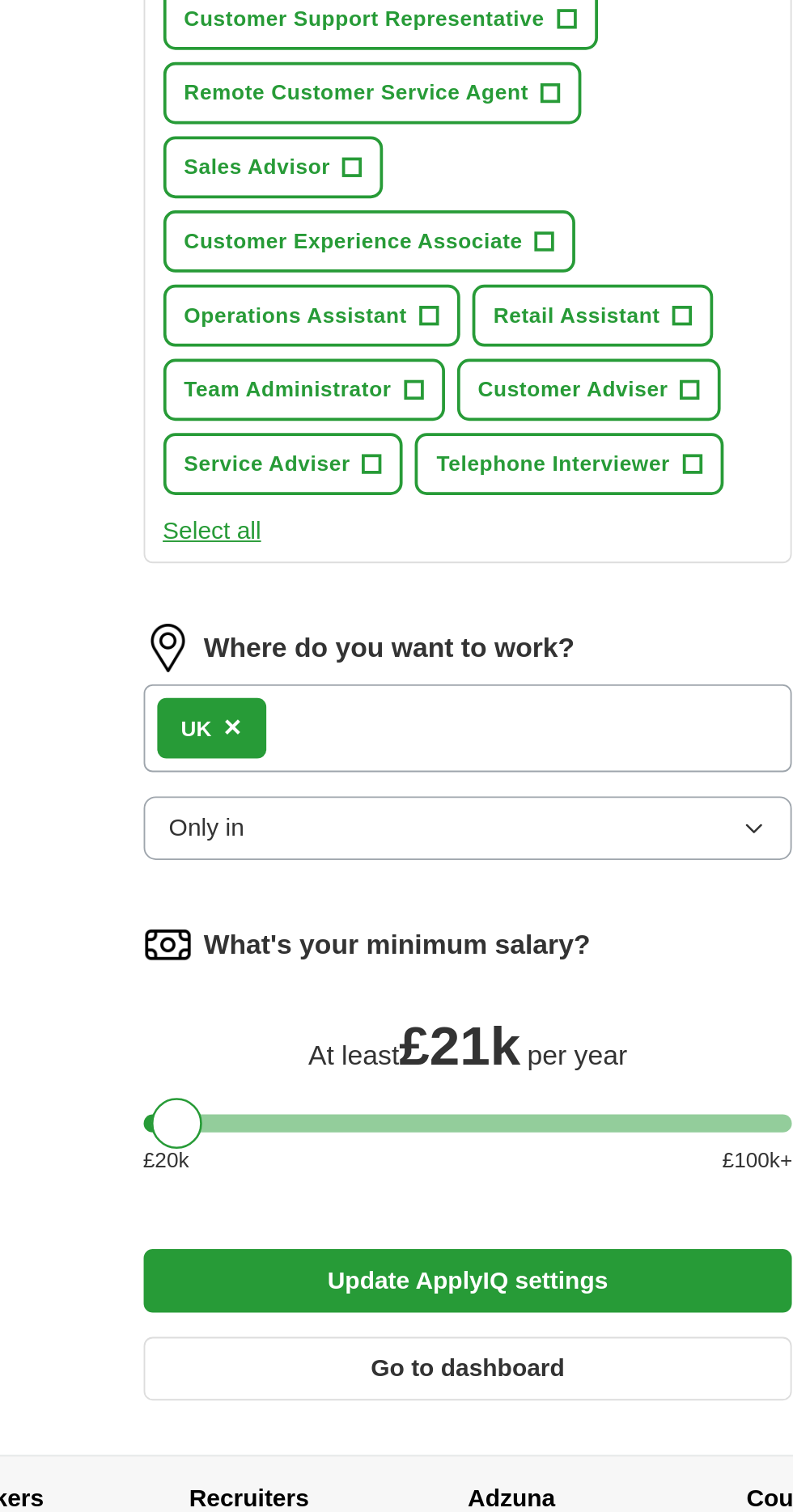
click at [454, 1340] on button "Update ApplyIQ settings" at bounding box center [396, 1357] width 347 height 34
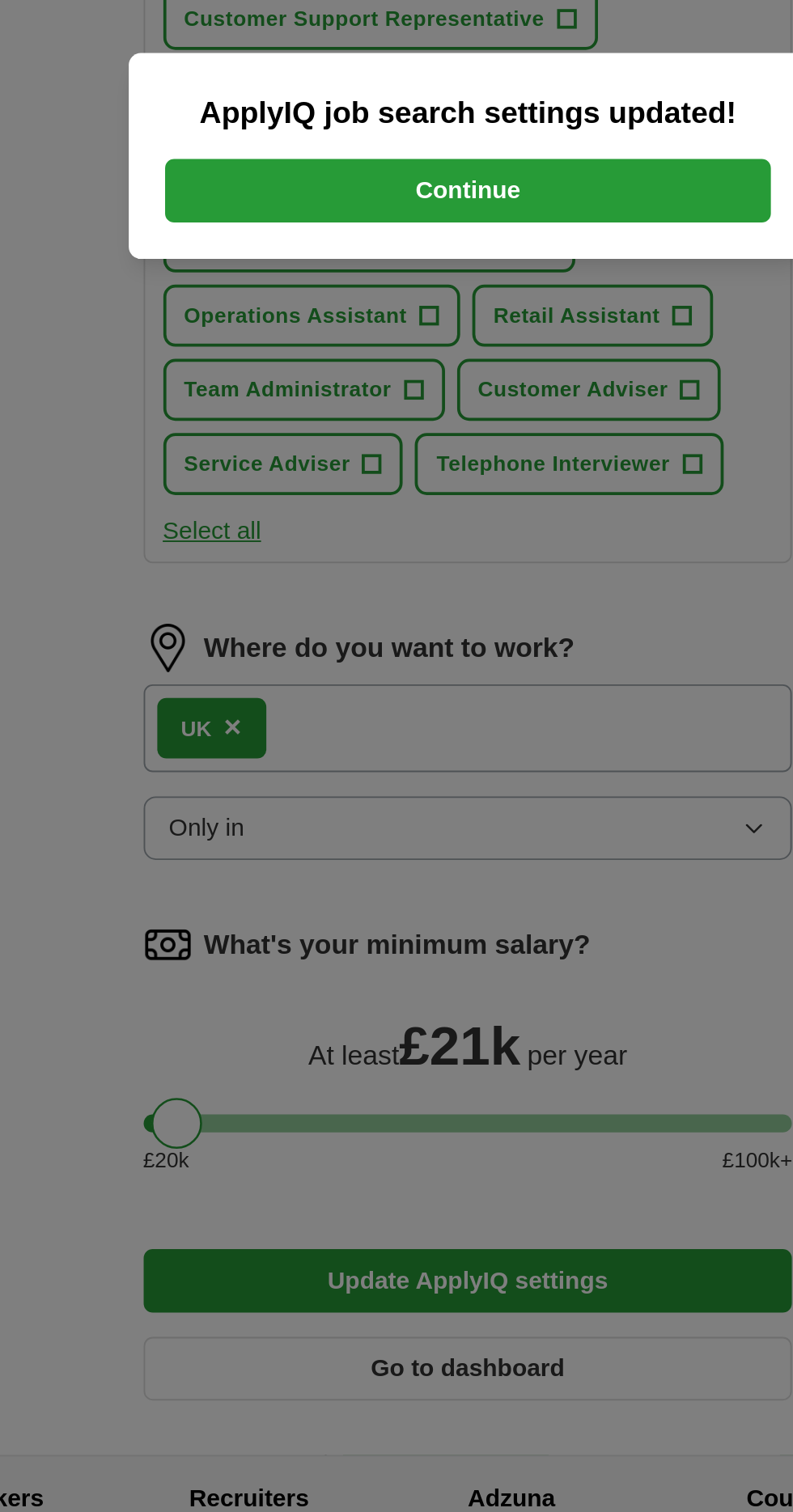
click at [488, 778] on button "Continue" at bounding box center [396, 775] width 323 height 34
